Goal: Task Accomplishment & Management: Use online tool/utility

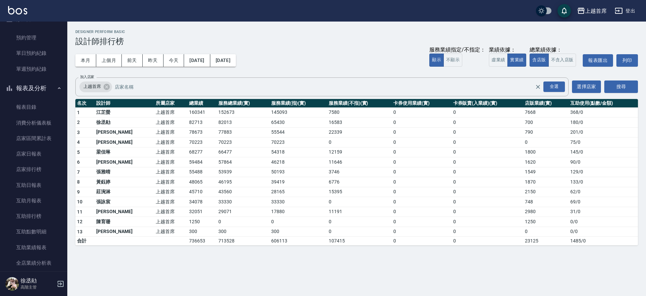
scroll to position [42, 0]
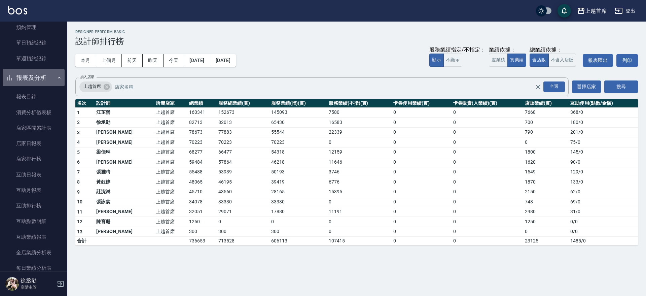
click at [37, 74] on button "報表及分析" at bounding box center [34, 77] width 62 height 17
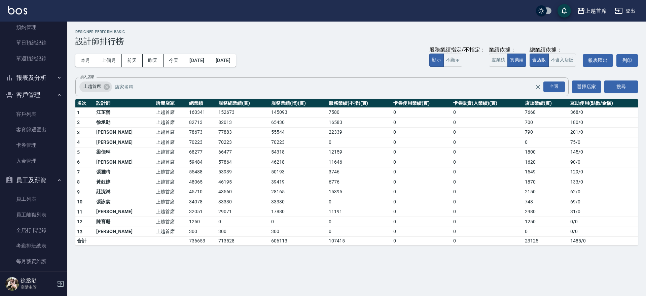
click at [41, 89] on button "客戶管理" at bounding box center [34, 94] width 62 height 17
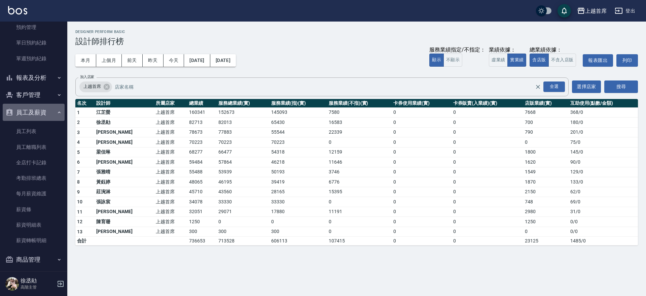
click at [45, 113] on button "員工及薪資" at bounding box center [34, 112] width 62 height 17
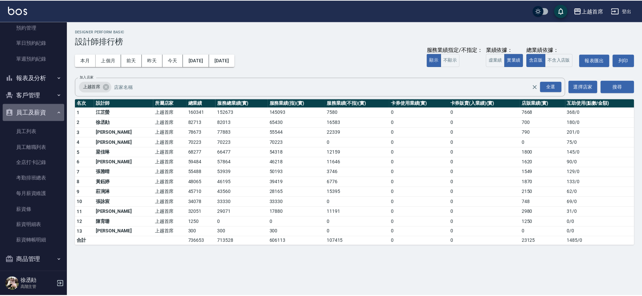
scroll to position [0, 0]
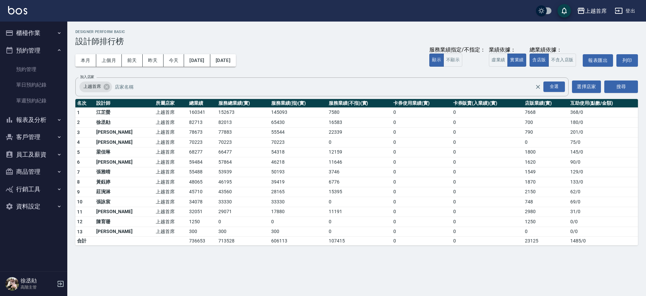
click at [34, 28] on button "櫃檯作業" at bounding box center [34, 32] width 62 height 17
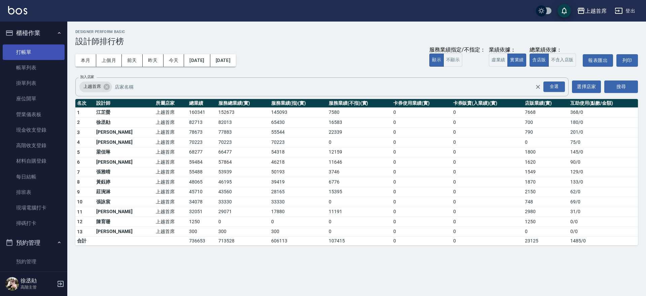
click at [32, 50] on link "打帳單" at bounding box center [34, 51] width 62 height 15
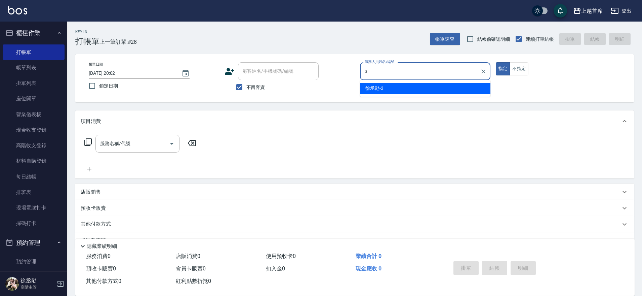
type input "[PERSON_NAME]-3"
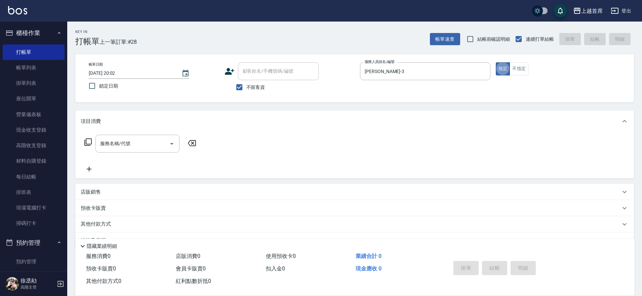
type button "true"
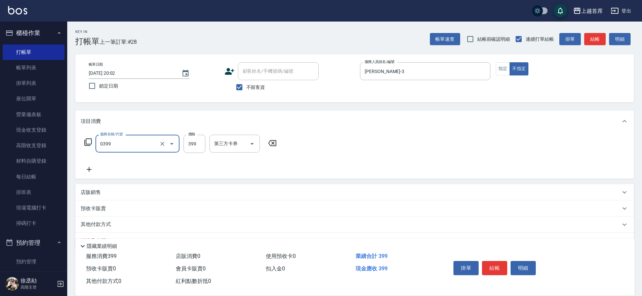
type input "海鹽洗髮(0399)"
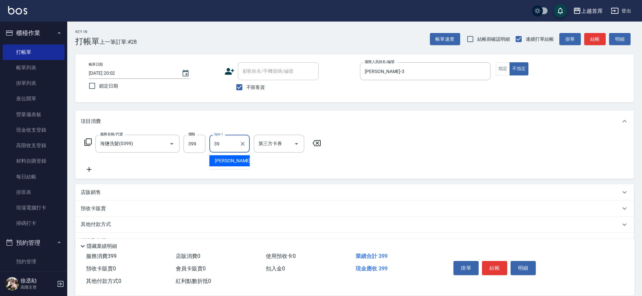
type input "[PERSON_NAME]-39"
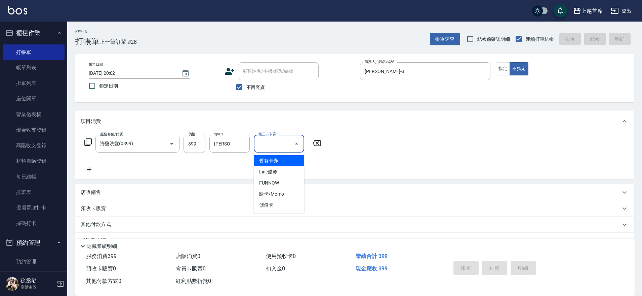
type input "舊有卡券"
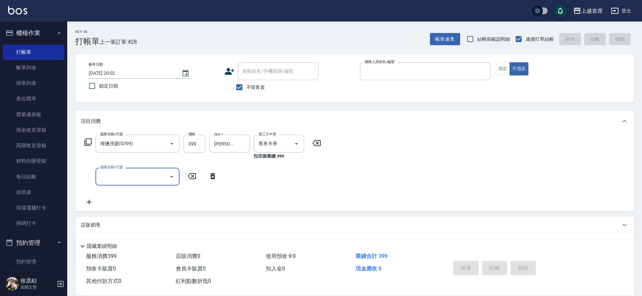
type input "2"
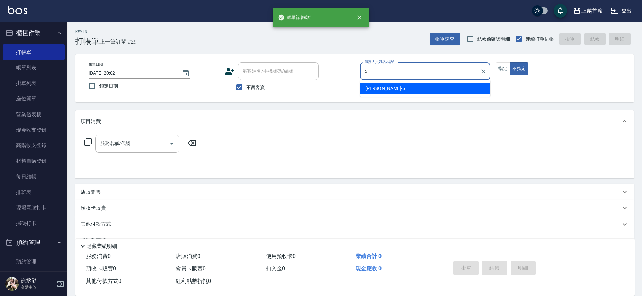
type input "[PERSON_NAME]-5"
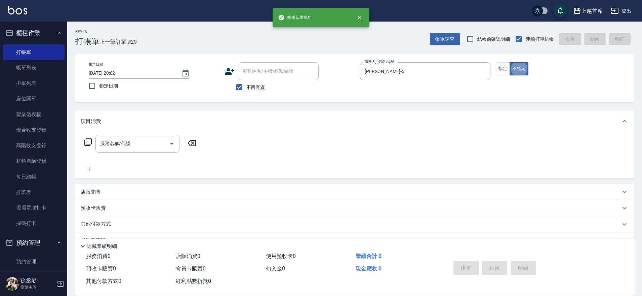
type button "false"
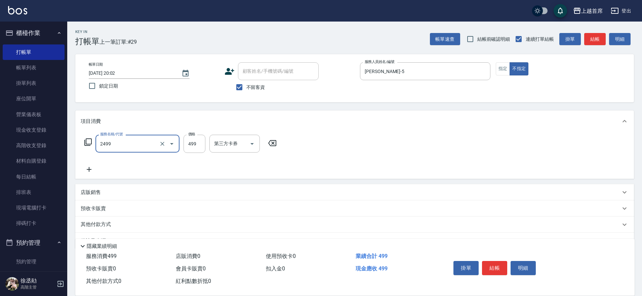
type input "499海鹽洗剪套餐(2499)"
type input "[PERSON_NAME]-20"
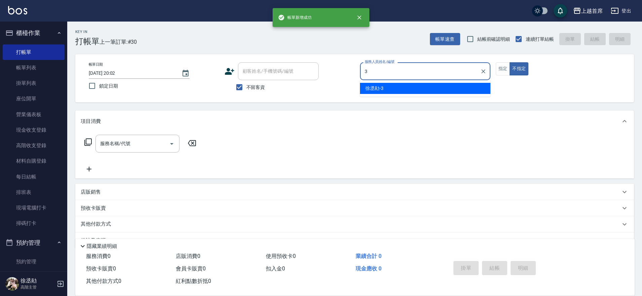
type input "[PERSON_NAME]-3"
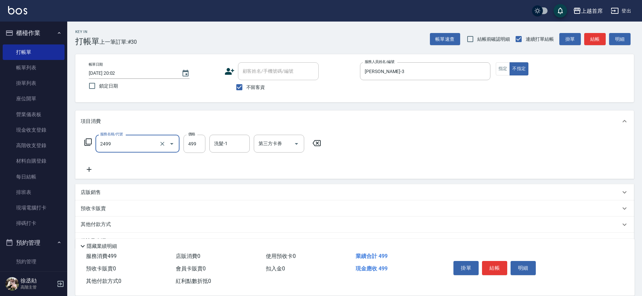
type input "499海鹽洗剪套餐(2499)"
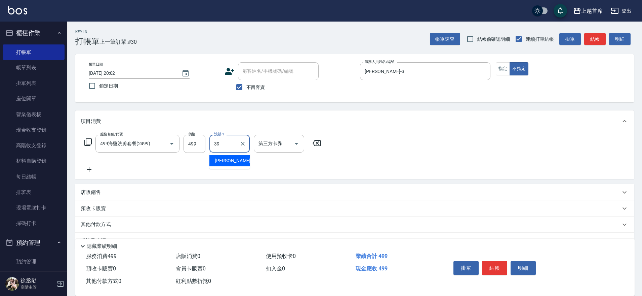
type input "[PERSON_NAME]-39"
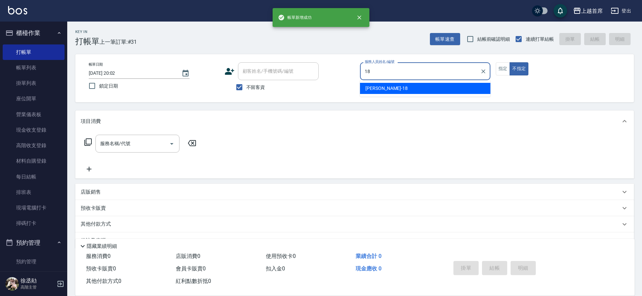
type input "Linda-18"
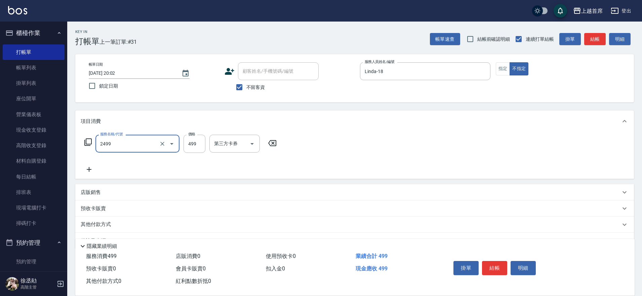
type input "499海鹽洗剪套餐(2499)"
type input "[PERSON_NAME]-23"
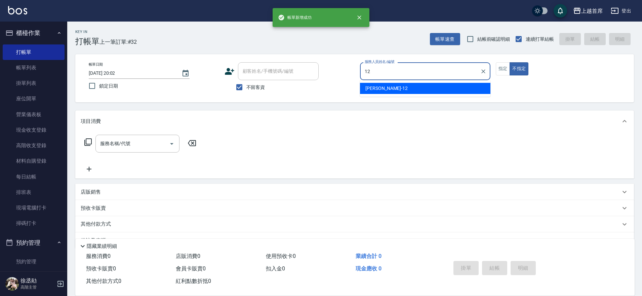
type input "[PERSON_NAME]-12"
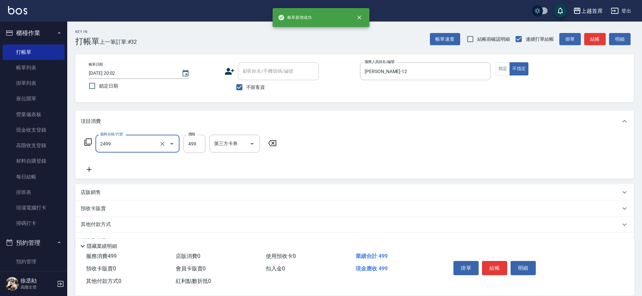
type input "499海鹽洗剪套餐(2499)"
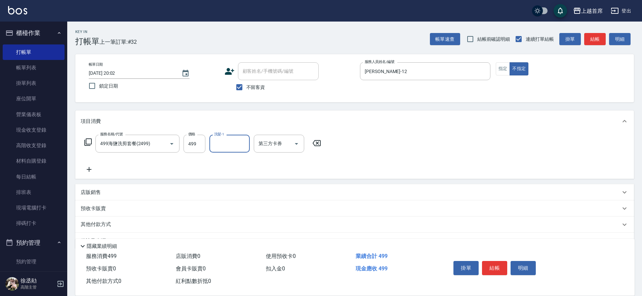
type input "1"
type input "[PERSON_NAME]-24"
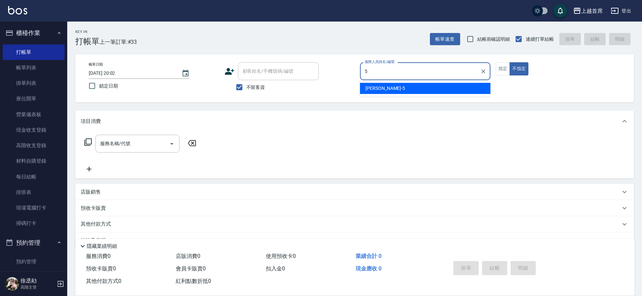
type input "[PERSON_NAME]-5"
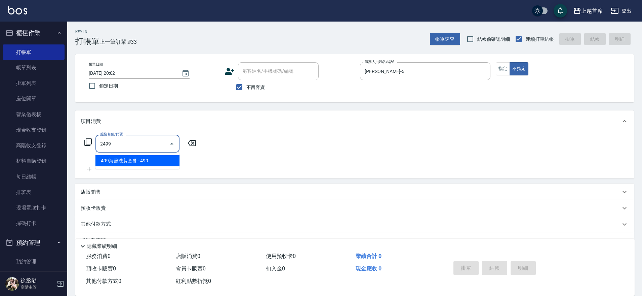
type input "499海鹽洗剪套餐(2499)"
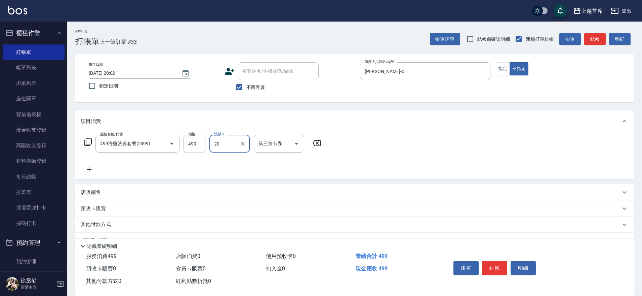
type input "[PERSON_NAME]-20"
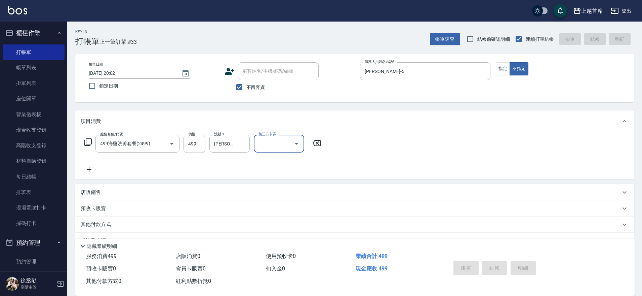
type input "[DATE] 20:03"
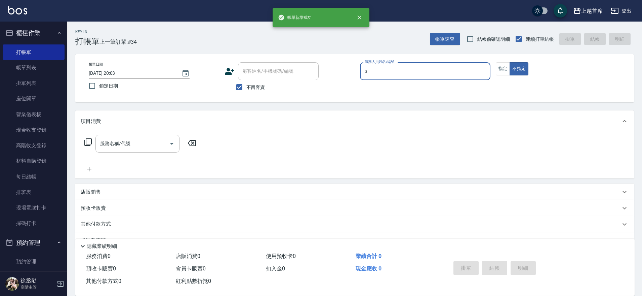
type input "[PERSON_NAME]-3"
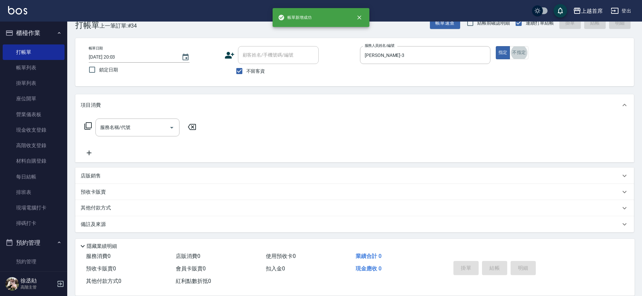
scroll to position [17, 0]
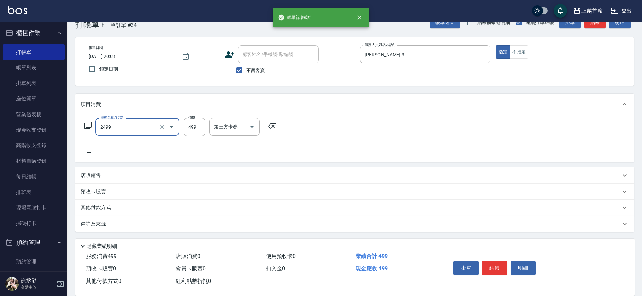
type input "499海鹽洗剪套餐(2499)"
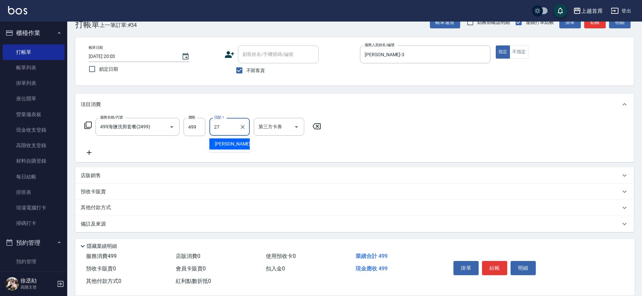
type input "[PERSON_NAME]-27"
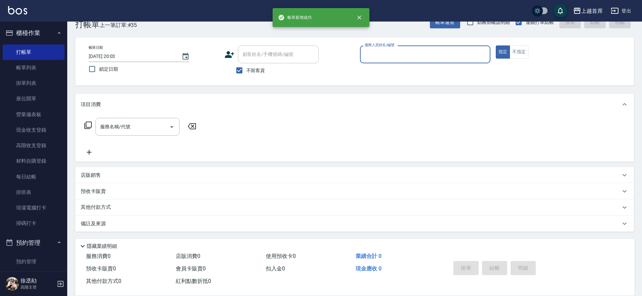
click at [34, 27] on button "櫃檯作業" at bounding box center [34, 32] width 62 height 17
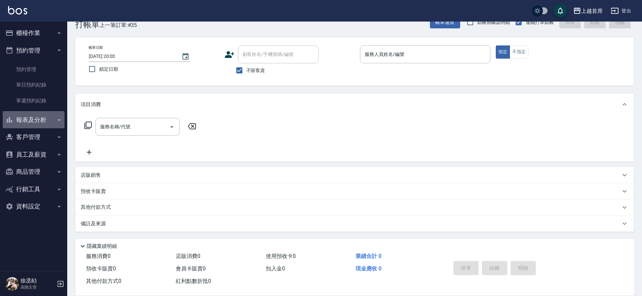
click at [33, 116] on button "報表及分析" at bounding box center [34, 119] width 62 height 17
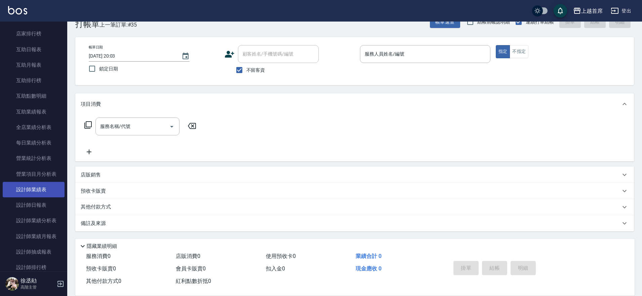
scroll to position [210, 0]
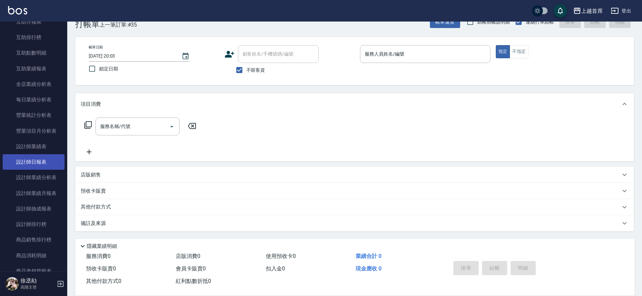
click at [36, 167] on link "設計師日報表" at bounding box center [34, 161] width 62 height 15
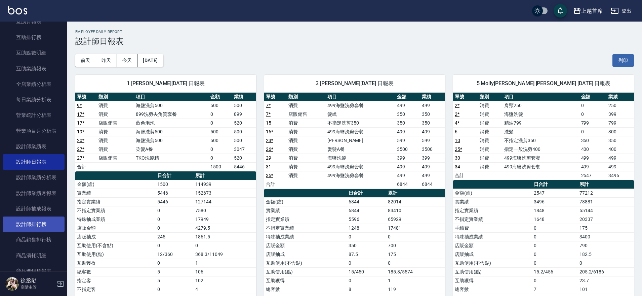
click at [47, 221] on link "設計師排行榜" at bounding box center [34, 223] width 62 height 15
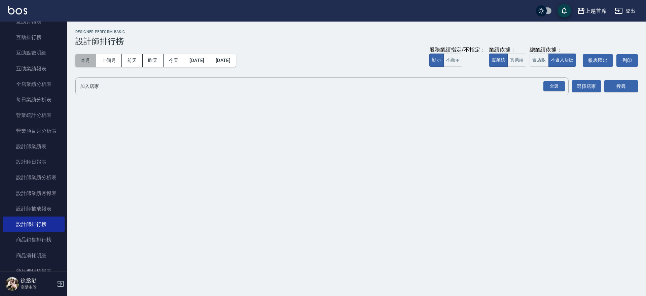
click at [86, 56] on button "本月" at bounding box center [85, 60] width 21 height 12
click at [507, 61] on div "虛業績 實業績" at bounding box center [507, 59] width 37 height 13
drag, startPoint x: 516, startPoint y: 60, endPoint x: 527, endPoint y: 60, distance: 10.8
click at [517, 59] on button "實業績" at bounding box center [516, 59] width 19 height 13
click at [537, 60] on button "含店販" at bounding box center [538, 59] width 19 height 13
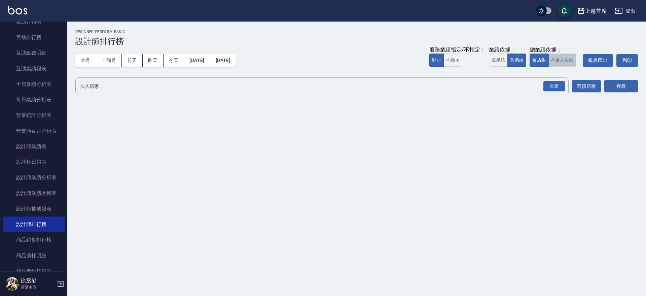
click at [567, 60] on button "不含入店販" at bounding box center [562, 59] width 28 height 13
click at [553, 80] on button "全選" at bounding box center [554, 86] width 24 height 13
drag, startPoint x: 553, startPoint y: 81, endPoint x: 558, endPoint y: 84, distance: 5.3
click at [555, 83] on div "全選" at bounding box center [554, 86] width 22 height 10
click at [613, 81] on button "搜尋" at bounding box center [621, 86] width 34 height 12
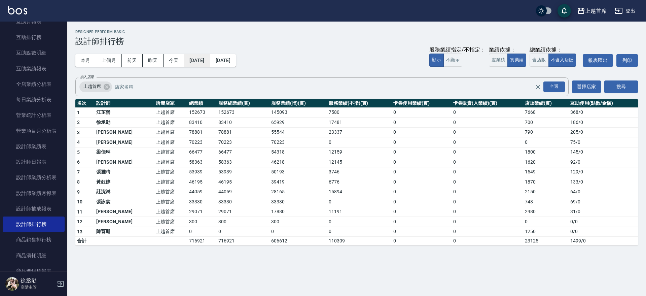
click at [203, 59] on button "[DATE]" at bounding box center [197, 60] width 26 height 12
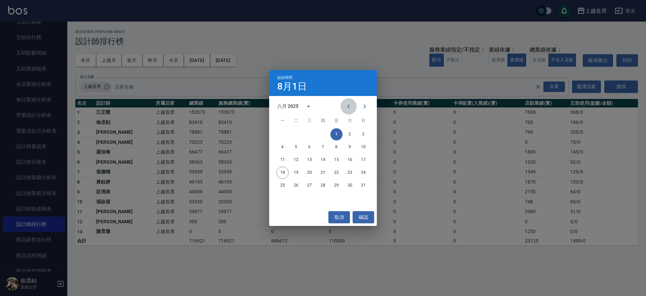
click at [349, 106] on icon "Previous month" at bounding box center [348, 106] width 8 height 8
drag, startPoint x: 297, startPoint y: 131, endPoint x: 282, endPoint y: 123, distance: 16.9
click at [296, 131] on button "1" at bounding box center [296, 134] width 12 height 12
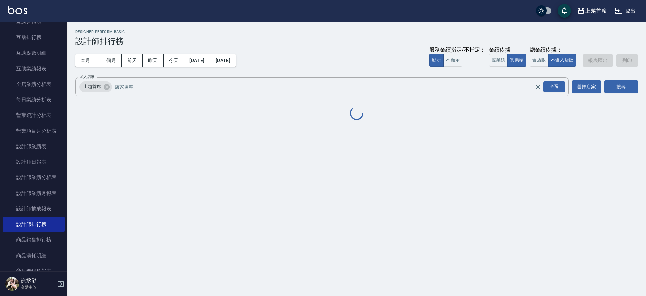
click at [254, 66] on div "本月 上個月 [DATE] [DATE] [DATE] [DATE] [DATE] 服務業績指定/不指定： 顯示 不顯示 業績依據： 虛業績 實業績 總業績依…" at bounding box center [356, 60] width 562 height 29
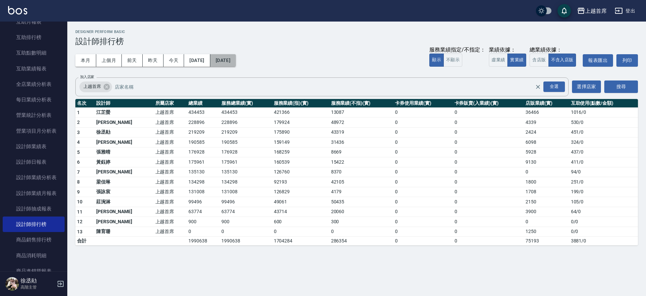
click at [236, 61] on button "[DATE]" at bounding box center [223, 60] width 26 height 12
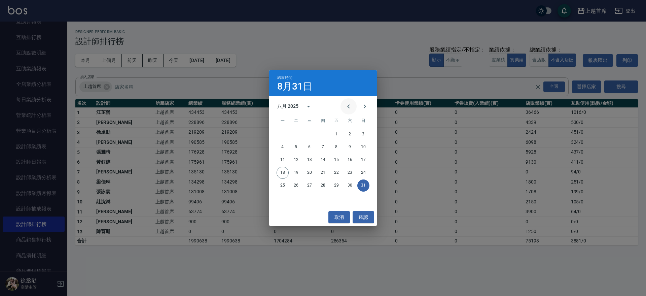
click at [352, 106] on button "Previous month" at bounding box center [348, 106] width 16 height 16
click at [338, 159] on button "18" at bounding box center [336, 160] width 12 height 12
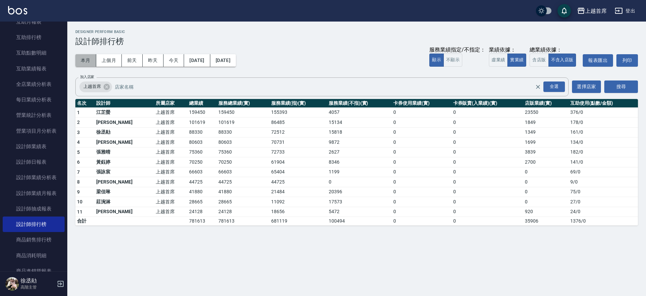
click at [81, 58] on button "本月" at bounding box center [85, 60] width 21 height 12
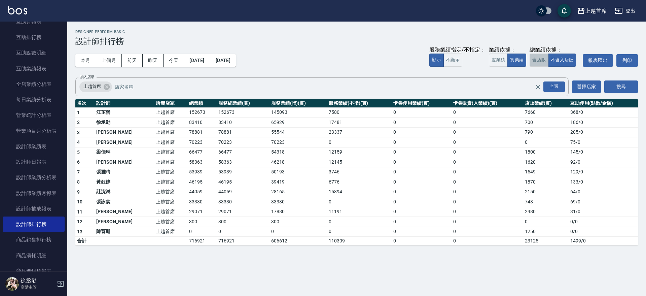
click at [539, 55] on button "含店販" at bounding box center [538, 59] width 19 height 13
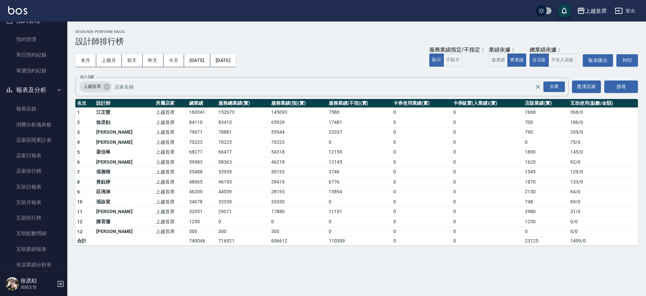
scroll to position [20, 0]
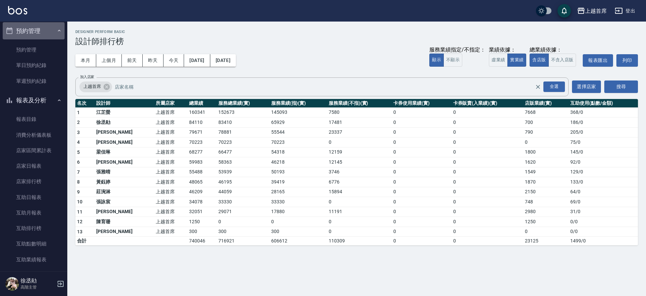
click at [44, 31] on button "預約管理" at bounding box center [34, 30] width 62 height 17
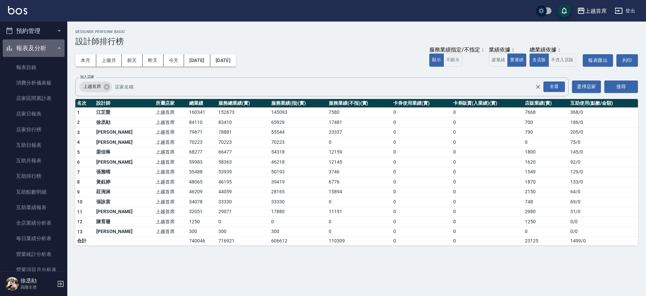
click at [44, 48] on button "報表及分析" at bounding box center [34, 47] width 62 height 17
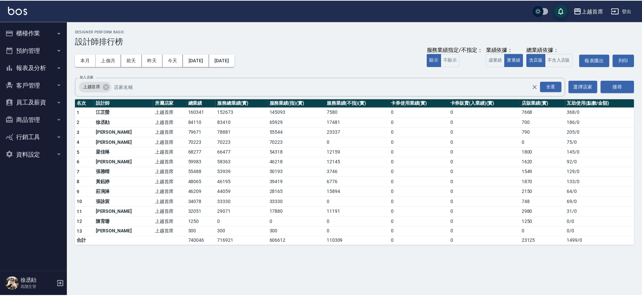
scroll to position [0, 0]
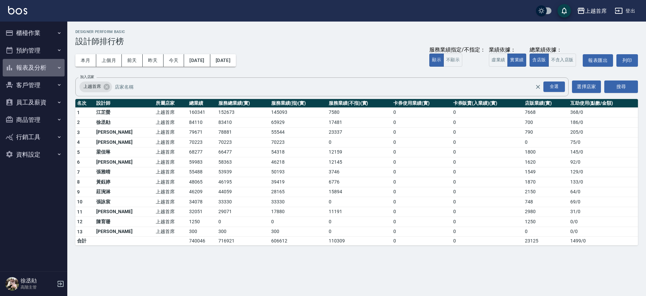
click at [44, 65] on button "報表及分析" at bounding box center [34, 67] width 62 height 17
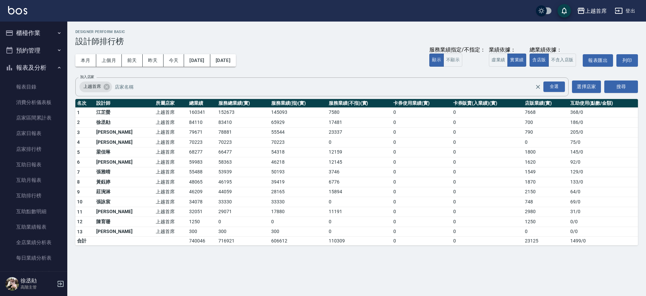
click at [44, 65] on button "報表及分析" at bounding box center [34, 67] width 62 height 17
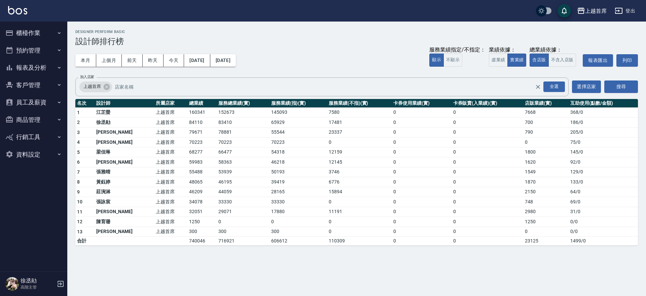
click at [47, 56] on button "預約管理" at bounding box center [34, 50] width 62 height 17
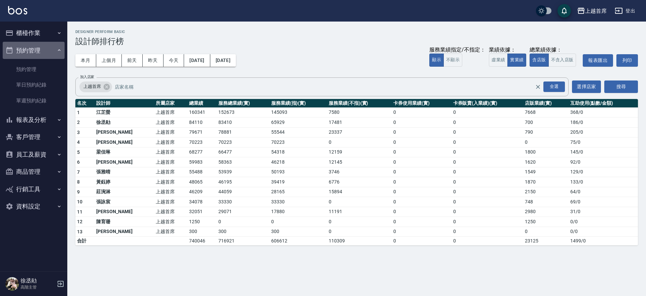
click at [47, 56] on button "預約管理" at bounding box center [34, 50] width 62 height 17
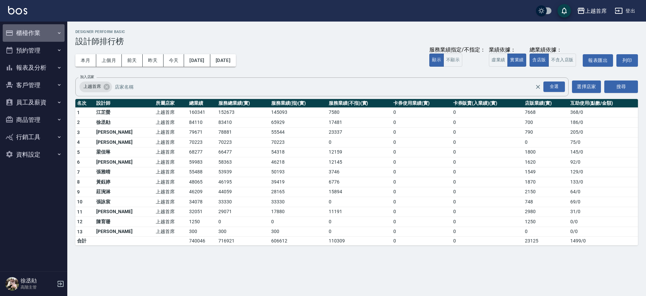
click at [49, 40] on button "櫃檯作業" at bounding box center [34, 32] width 62 height 17
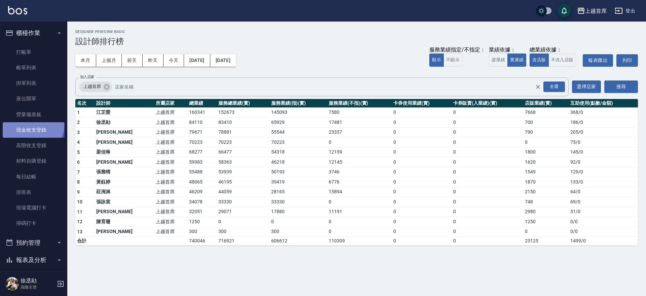
click at [30, 125] on link "現金收支登錄" at bounding box center [34, 129] width 62 height 15
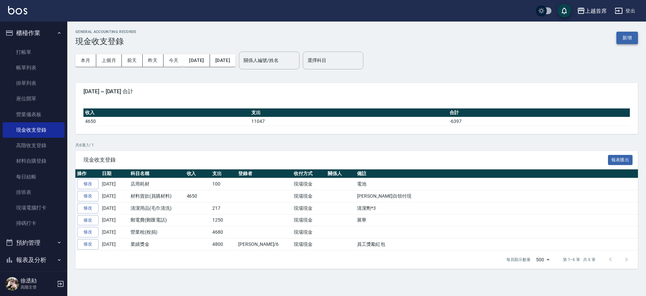
click at [631, 40] on button "新增" at bounding box center [627, 38] width 22 height 12
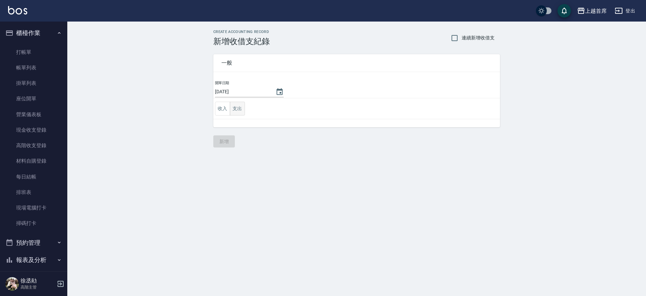
click at [240, 106] on button "支出" at bounding box center [237, 109] width 15 height 14
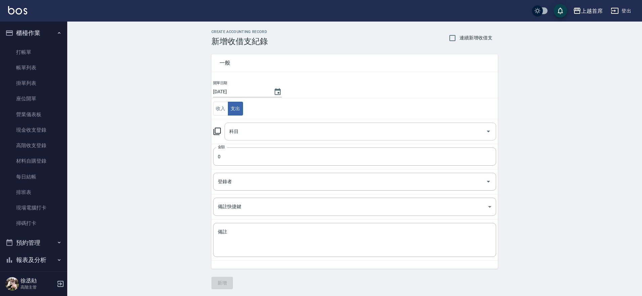
click at [263, 126] on input "科目" at bounding box center [356, 131] width 256 height 12
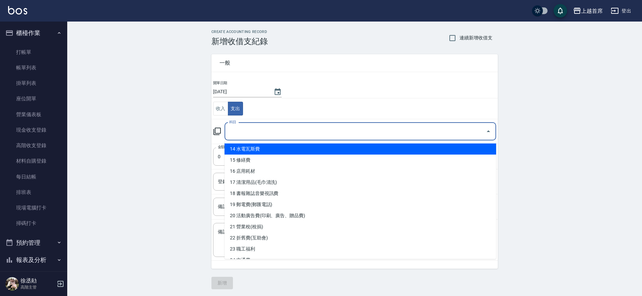
scroll to position [168, 0]
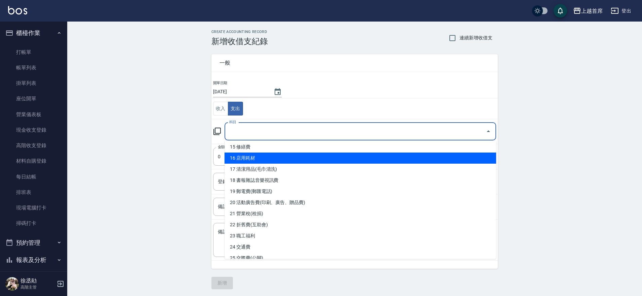
click at [261, 154] on li "16 店用耗材" at bounding box center [361, 157] width 272 height 11
type input "16 店用耗材"
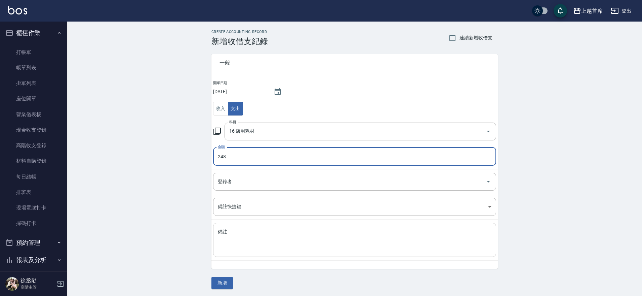
type input "248"
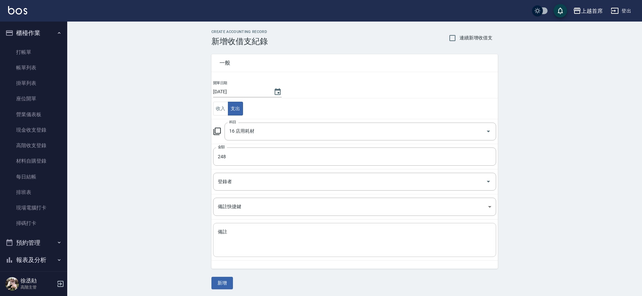
drag, startPoint x: 326, startPoint y: 256, endPoint x: 325, endPoint y: 236, distance: 19.8
click at [328, 255] on div "x 備註" at bounding box center [354, 240] width 283 height 34
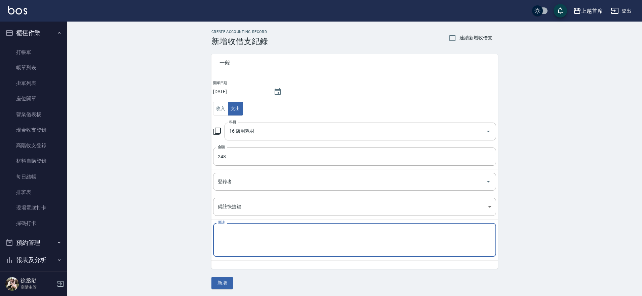
click at [325, 236] on textarea "備註" at bounding box center [355, 239] width 274 height 23
type textarea "e"
type textarea "刮痧板*2"
click at [227, 280] on button "新增" at bounding box center [223, 282] width 22 height 12
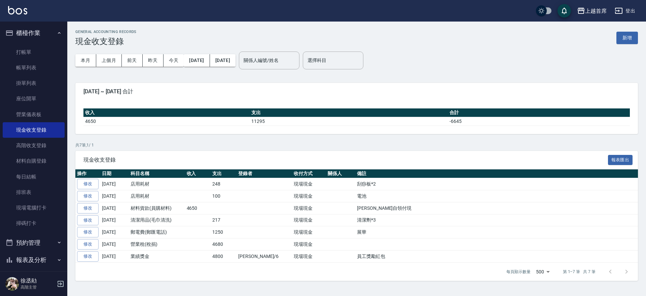
click at [47, 30] on button "櫃檯作業" at bounding box center [34, 32] width 62 height 17
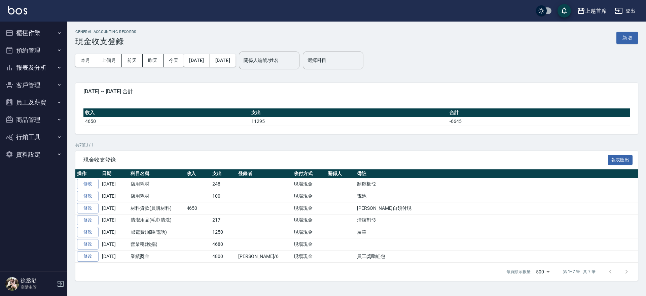
click at [30, 49] on button "預約管理" at bounding box center [34, 50] width 62 height 17
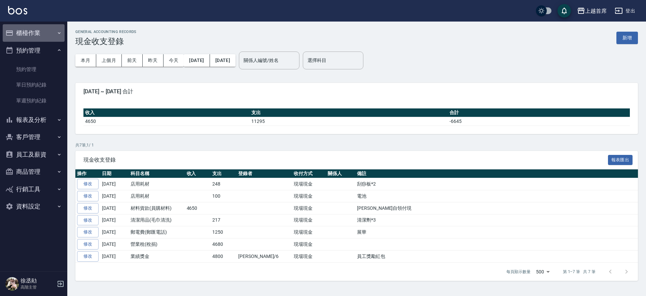
click at [39, 31] on button "櫃檯作業" at bounding box center [34, 32] width 62 height 17
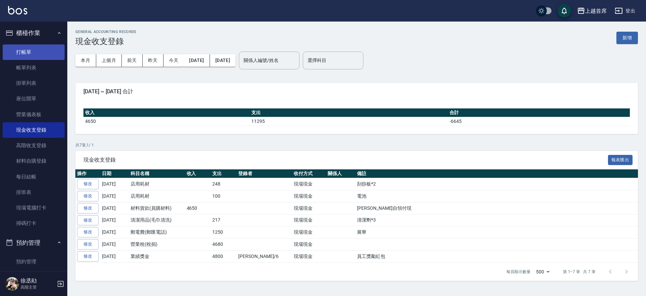
click at [28, 48] on link "打帳單" at bounding box center [34, 51] width 62 height 15
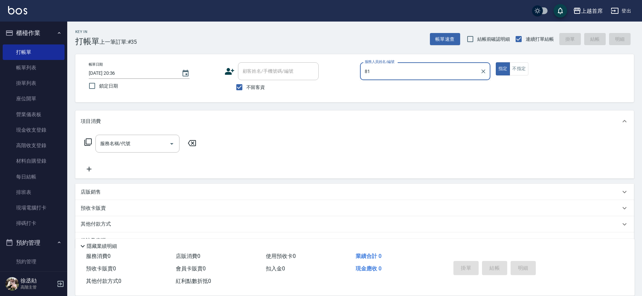
type input "81"
click at [496, 62] on button "指定" at bounding box center [503, 68] width 14 height 13
type button "true"
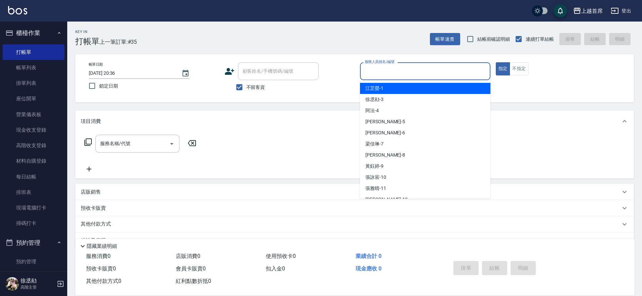
click at [412, 70] on input "服務人員姓名/編號" at bounding box center [425, 71] width 124 height 12
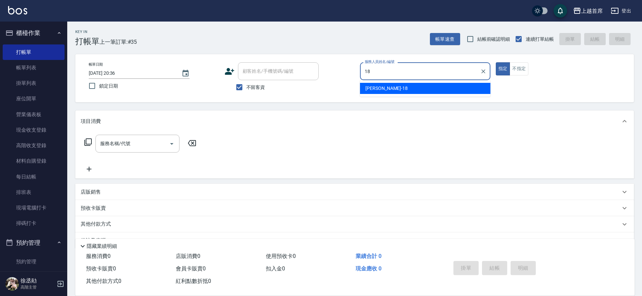
type input "Linda-18"
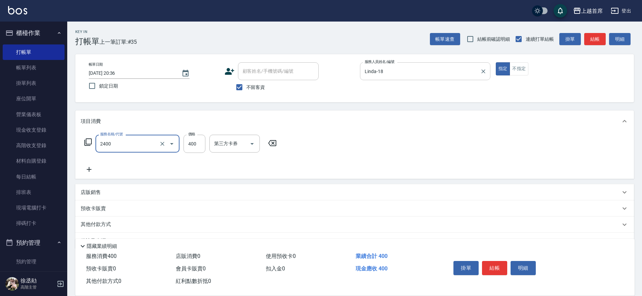
type input "指定一般洗剪400(2400)"
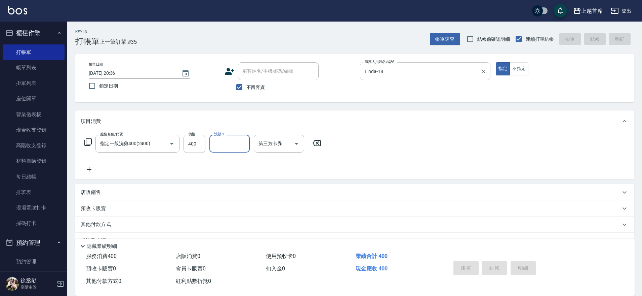
type input "[DATE] 20:38"
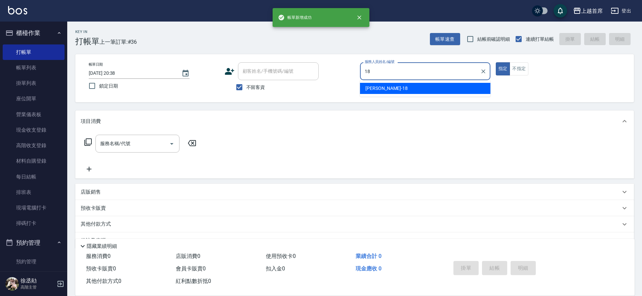
type input "Linda-18"
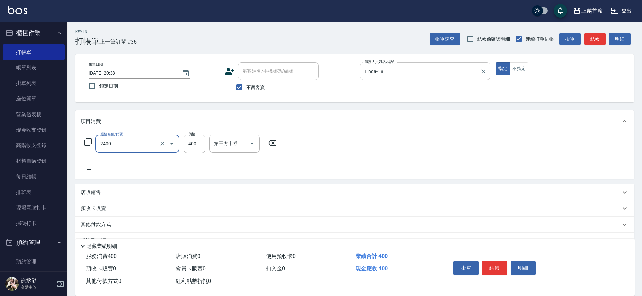
type input "指定一般洗剪400(2400)"
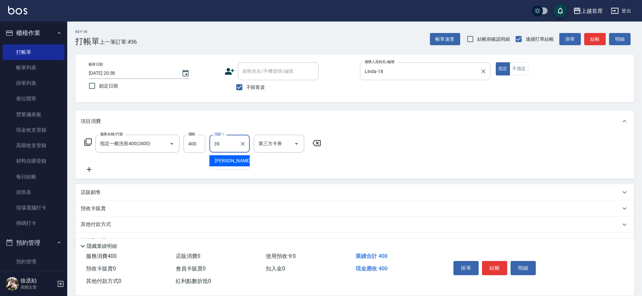
type input "[PERSON_NAME]-39"
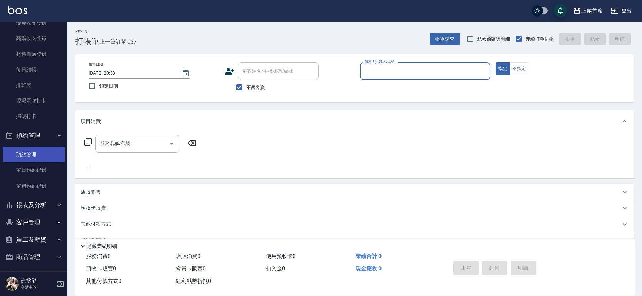
scroll to position [144, 0]
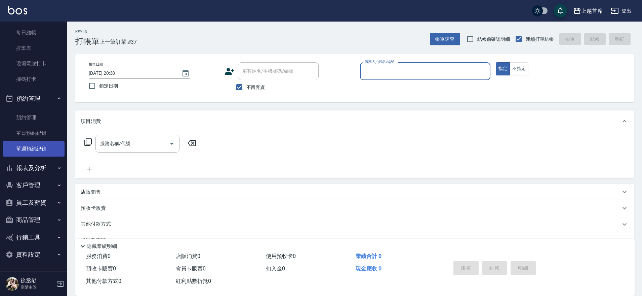
drag, startPoint x: 36, startPoint y: 167, endPoint x: 39, endPoint y: 154, distance: 14.0
click at [36, 164] on button "報表及分析" at bounding box center [34, 167] width 62 height 17
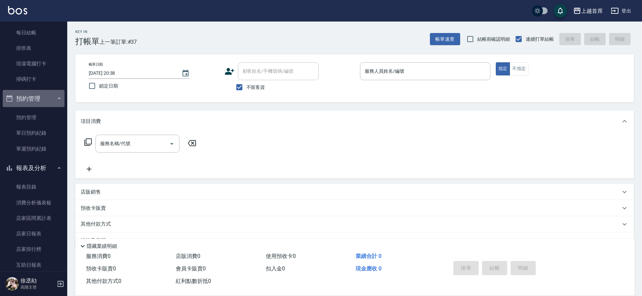
click at [40, 96] on button "預約管理" at bounding box center [34, 98] width 62 height 17
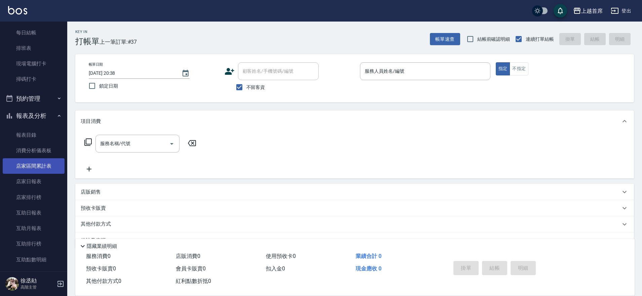
scroll to position [186, 0]
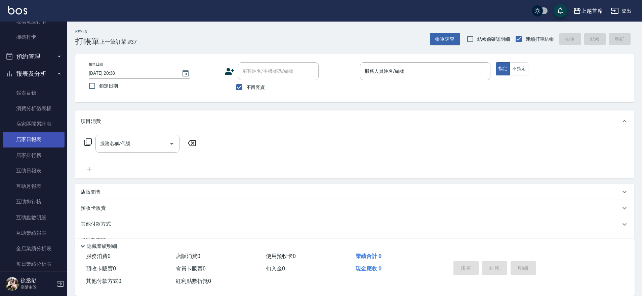
click at [39, 140] on link "店家日報表" at bounding box center [34, 138] width 62 height 15
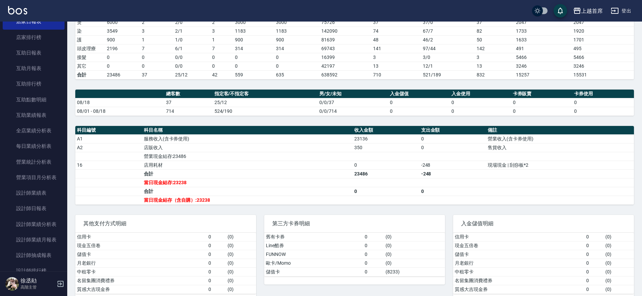
scroll to position [228, 0]
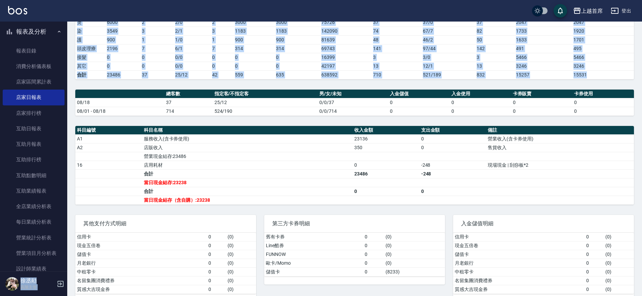
click at [67, 87] on div "上越首席 登出 櫃檯作業 打帳單 帳單列表 掛單列表 座位開單 營業儀表板 現金收支登錄 高階收支登錄 材料自購登錄 每日結帳 排班表 現場電腦打卡 掃碼打卡…" at bounding box center [321, 92] width 642 height 436
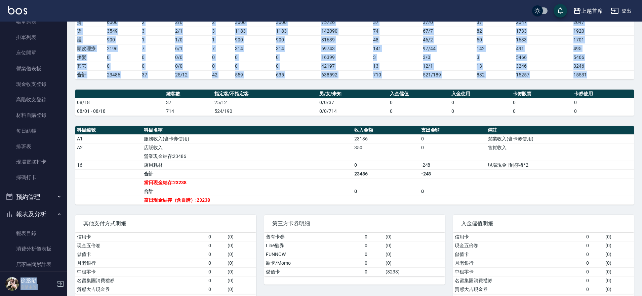
scroll to position [0, 0]
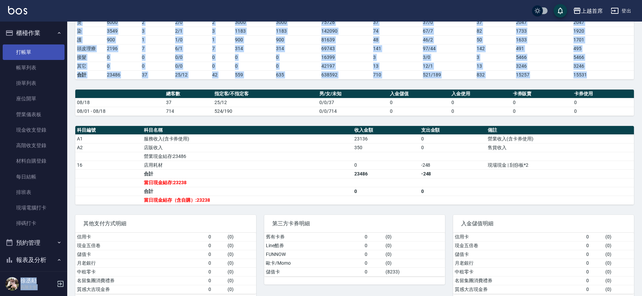
click at [26, 48] on link "打帳單" at bounding box center [34, 51] width 62 height 15
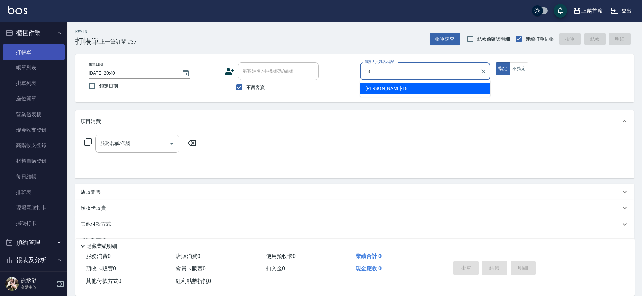
type input "Linda-18"
type button "true"
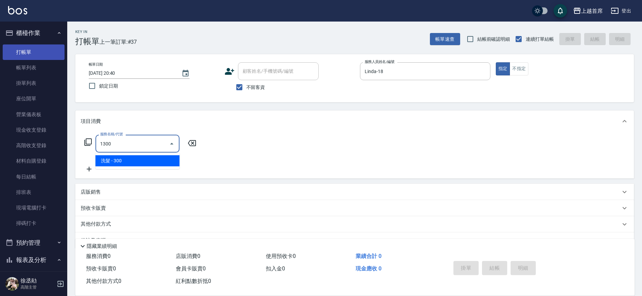
type input "洗髮(1300)"
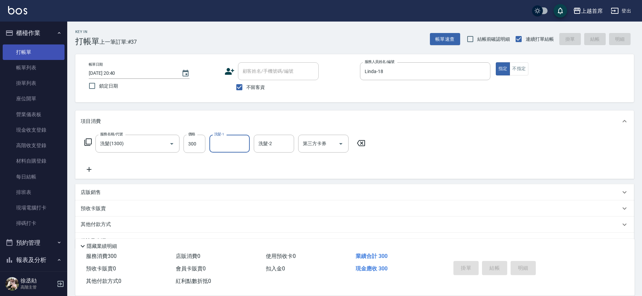
type input "[DATE] 20:41"
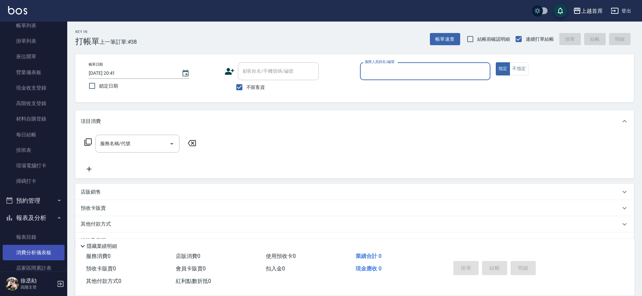
scroll to position [126, 0]
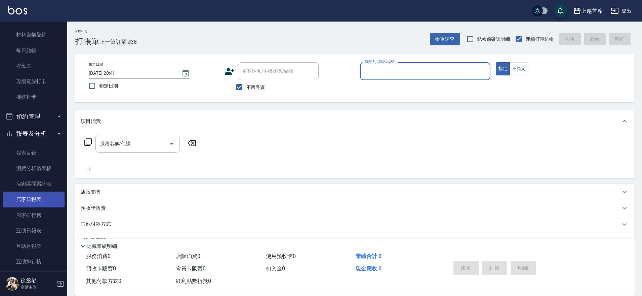
click at [41, 196] on link "店家日報表" at bounding box center [34, 198] width 62 height 15
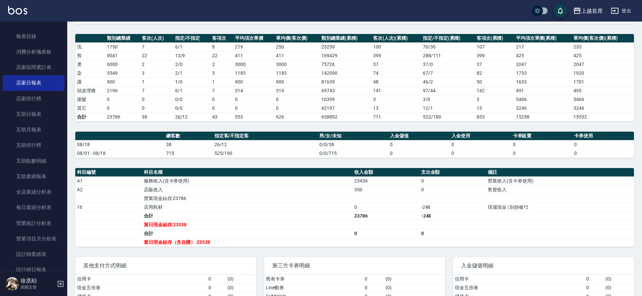
scroll to position [251, 0]
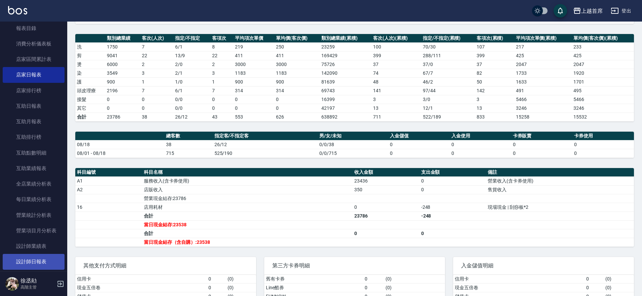
drag, startPoint x: 44, startPoint y: 260, endPoint x: 47, endPoint y: 252, distance: 8.4
click at [44, 260] on link "設計師日報表" at bounding box center [34, 261] width 62 height 15
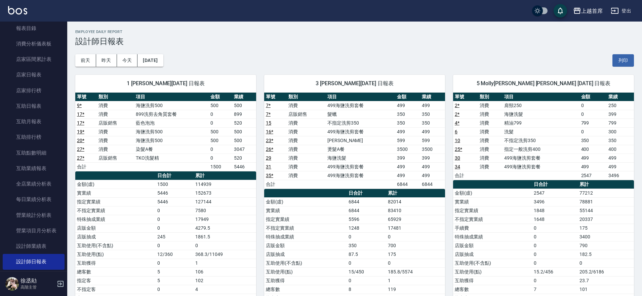
click at [64, 139] on nav "櫃檯作業 打帳單 帳單列表 掛單列表 座位開單 營業儀表板 現金收支登錄 高階收支登錄 材料自購登錄 每日結帳 排班表 現場電腦打卡 掃碼打卡 預約管理 預約…" at bounding box center [33, 147] width 67 height 250
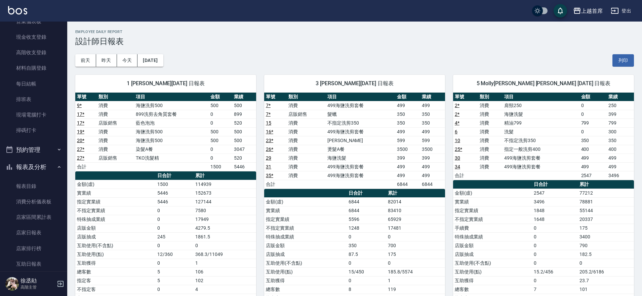
scroll to position [100, 0]
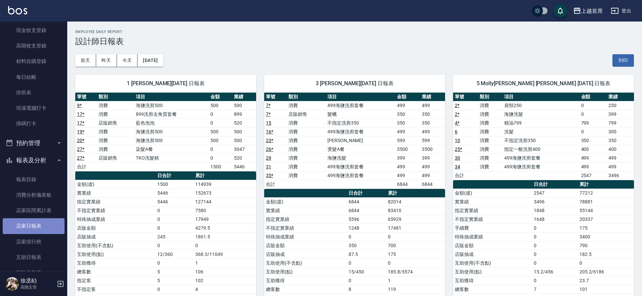
click at [45, 226] on link "店家日報表" at bounding box center [34, 225] width 62 height 15
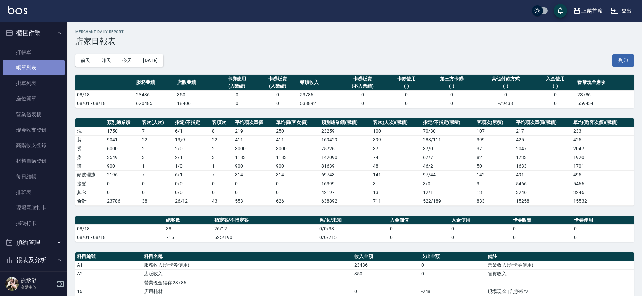
click at [36, 73] on link "帳單列表" at bounding box center [34, 67] width 62 height 15
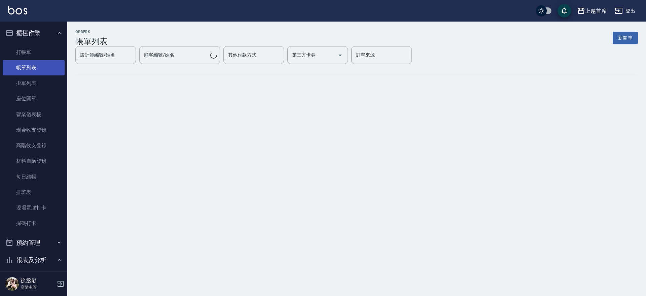
click at [40, 66] on link "帳單列表" at bounding box center [34, 67] width 62 height 15
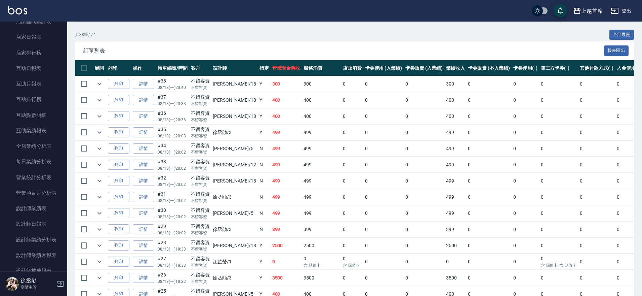
scroll to position [290, 0]
click at [46, 223] on link "設計師日報表" at bounding box center [34, 221] width 62 height 15
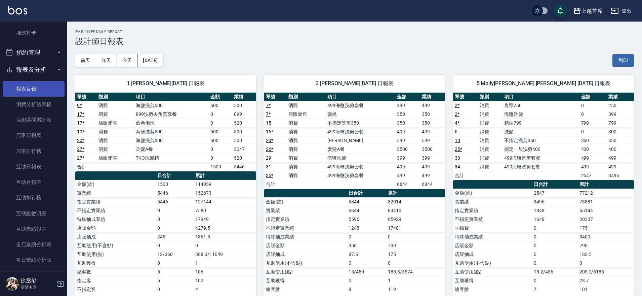
scroll to position [193, 0]
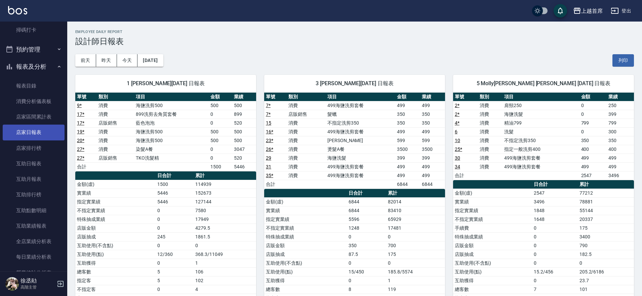
click at [30, 135] on link "店家日報表" at bounding box center [34, 131] width 62 height 15
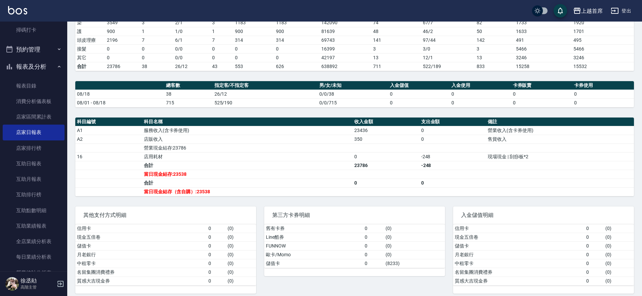
scroll to position [140, 0]
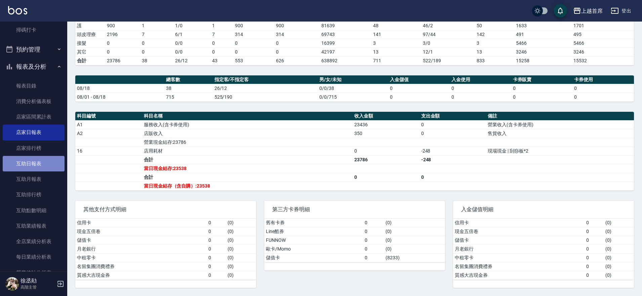
click at [42, 169] on link "互助日報表" at bounding box center [34, 163] width 62 height 15
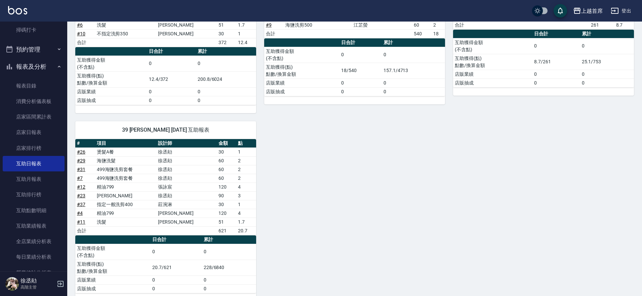
scroll to position [324, 0]
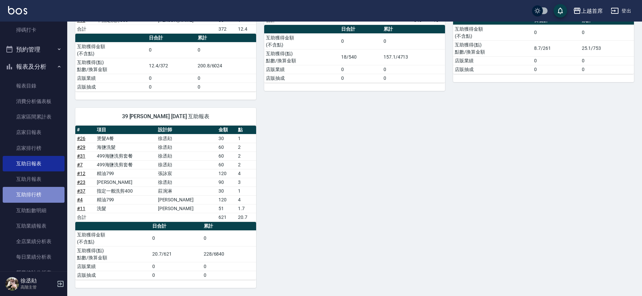
click at [41, 191] on link "互助排行榜" at bounding box center [34, 194] width 62 height 15
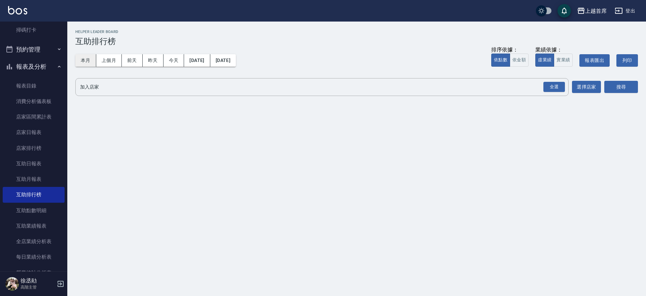
click at [87, 61] on button "本月" at bounding box center [85, 60] width 21 height 12
click at [555, 84] on div "全選" at bounding box center [554, 87] width 22 height 10
click at [622, 84] on button "搜尋" at bounding box center [621, 87] width 34 height 12
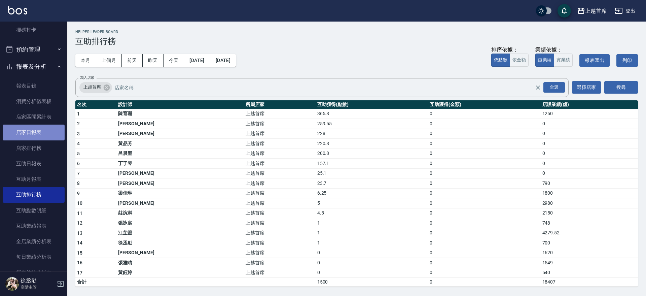
click at [43, 128] on link "店家日報表" at bounding box center [34, 131] width 62 height 15
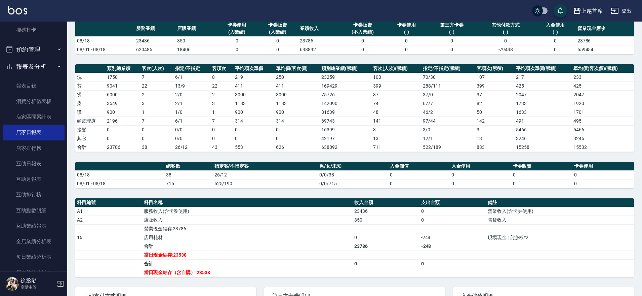
scroll to position [98, 0]
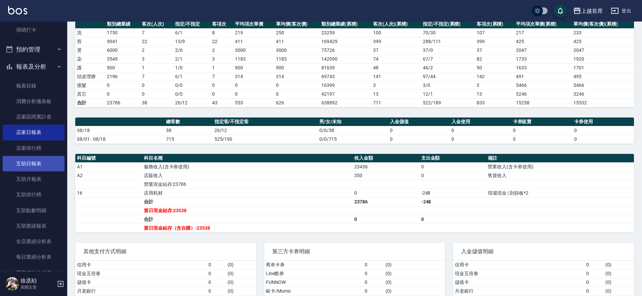
drag, startPoint x: 40, startPoint y: 162, endPoint x: 46, endPoint y: 165, distance: 6.2
click at [41, 163] on link "互助日報表" at bounding box center [34, 163] width 62 height 15
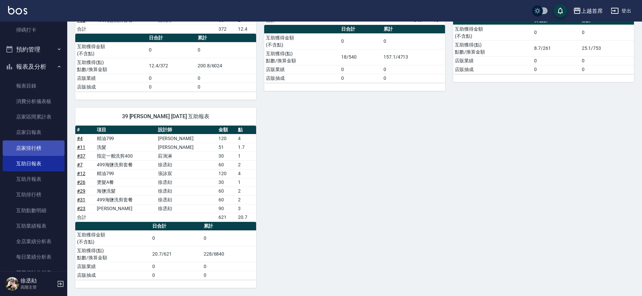
scroll to position [151, 0]
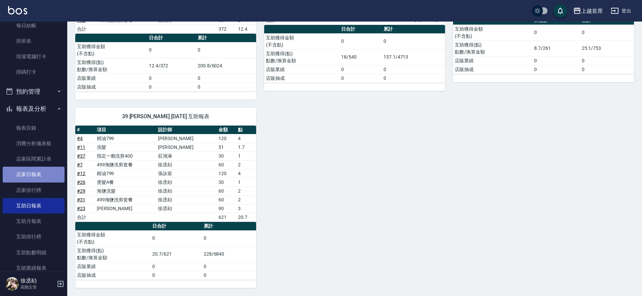
click at [35, 173] on link "店家日報表" at bounding box center [34, 173] width 62 height 15
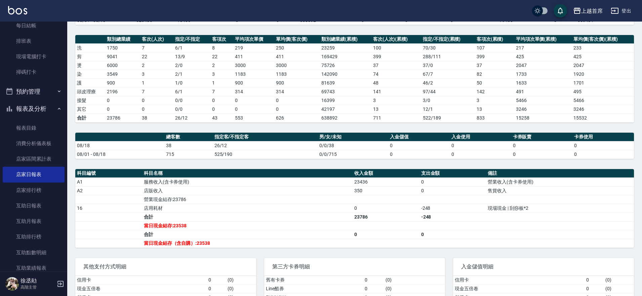
scroll to position [140, 0]
